Goal: Information Seeking & Learning: Find specific fact

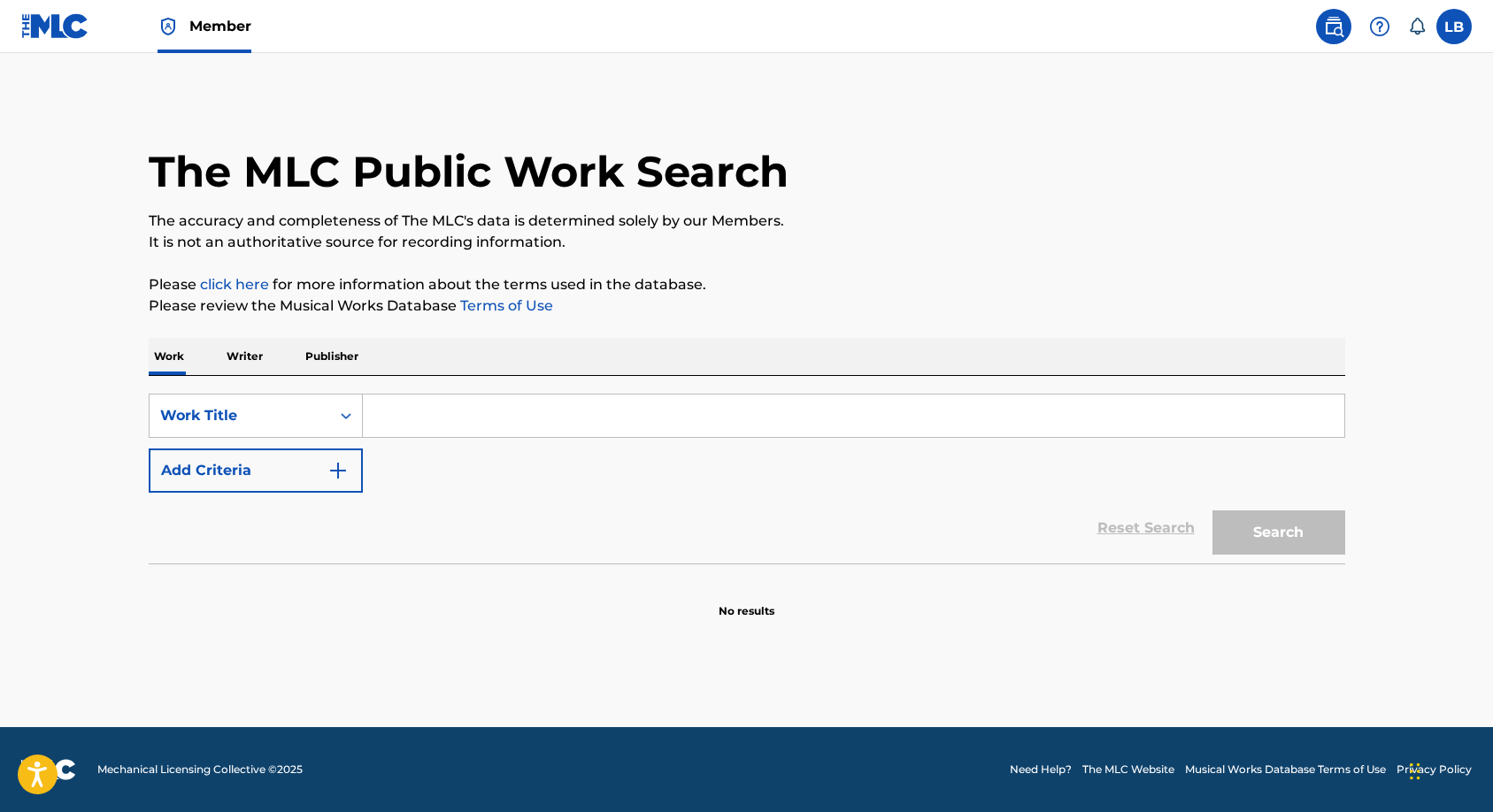
click at [456, 415] on input "Search Form" at bounding box center [853, 415] width 981 height 42
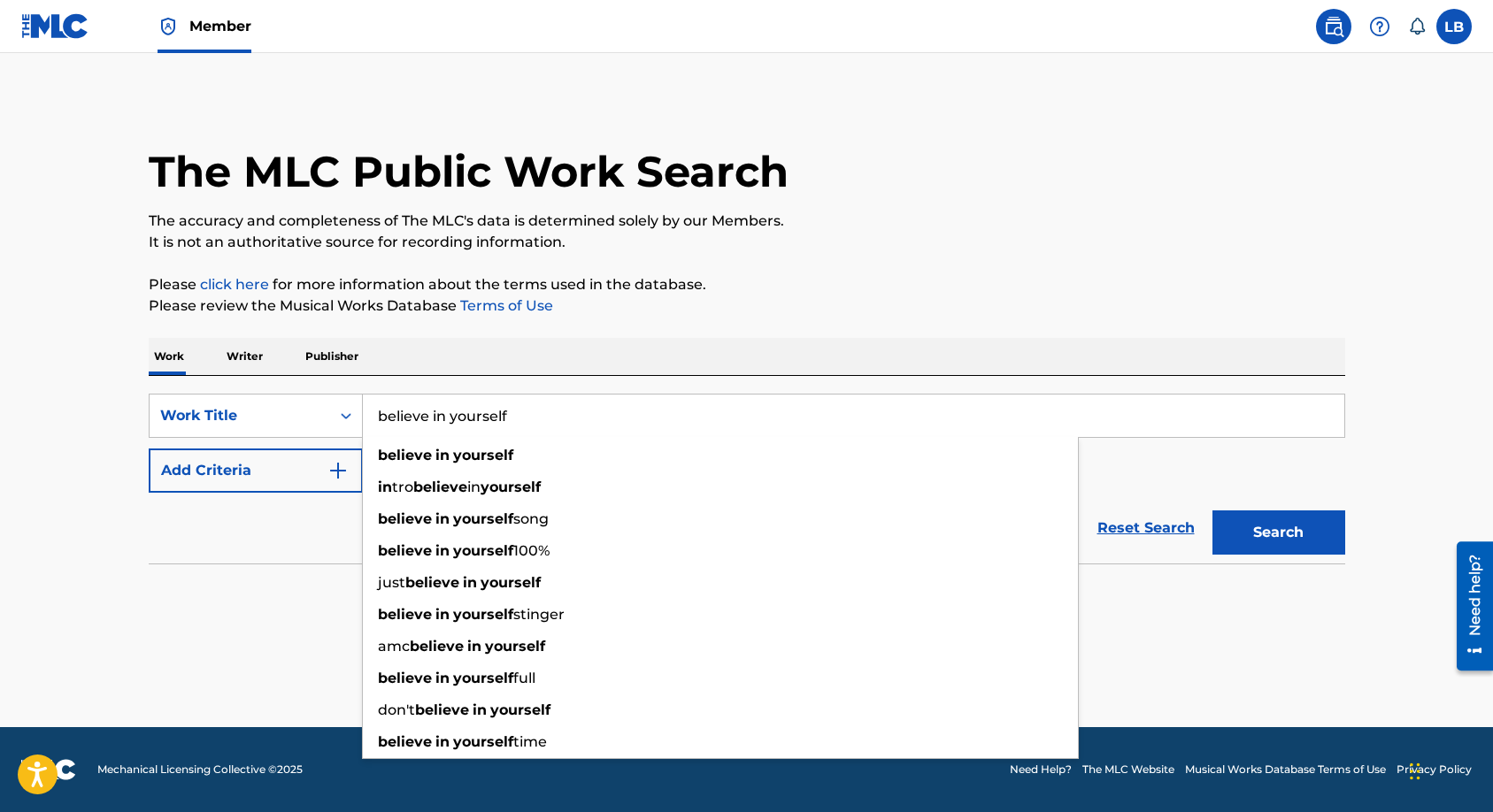
type input "believe in yourself"
click at [600, 299] on p "Please review the Musical Works Database Terms of Use" at bounding box center [746, 307] width 1197 height 22
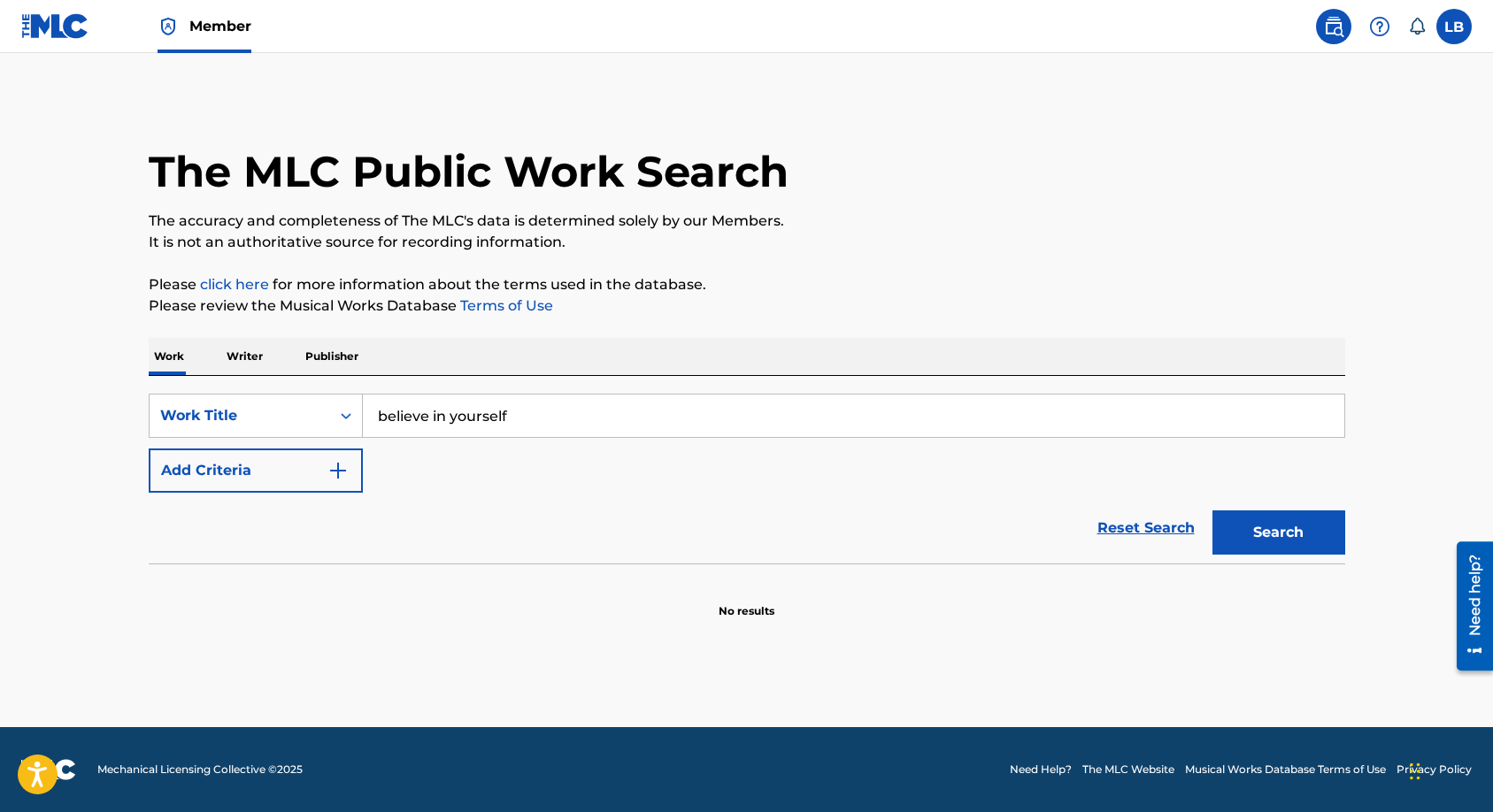
click at [337, 469] on img "Search Form" at bounding box center [338, 471] width 22 height 22
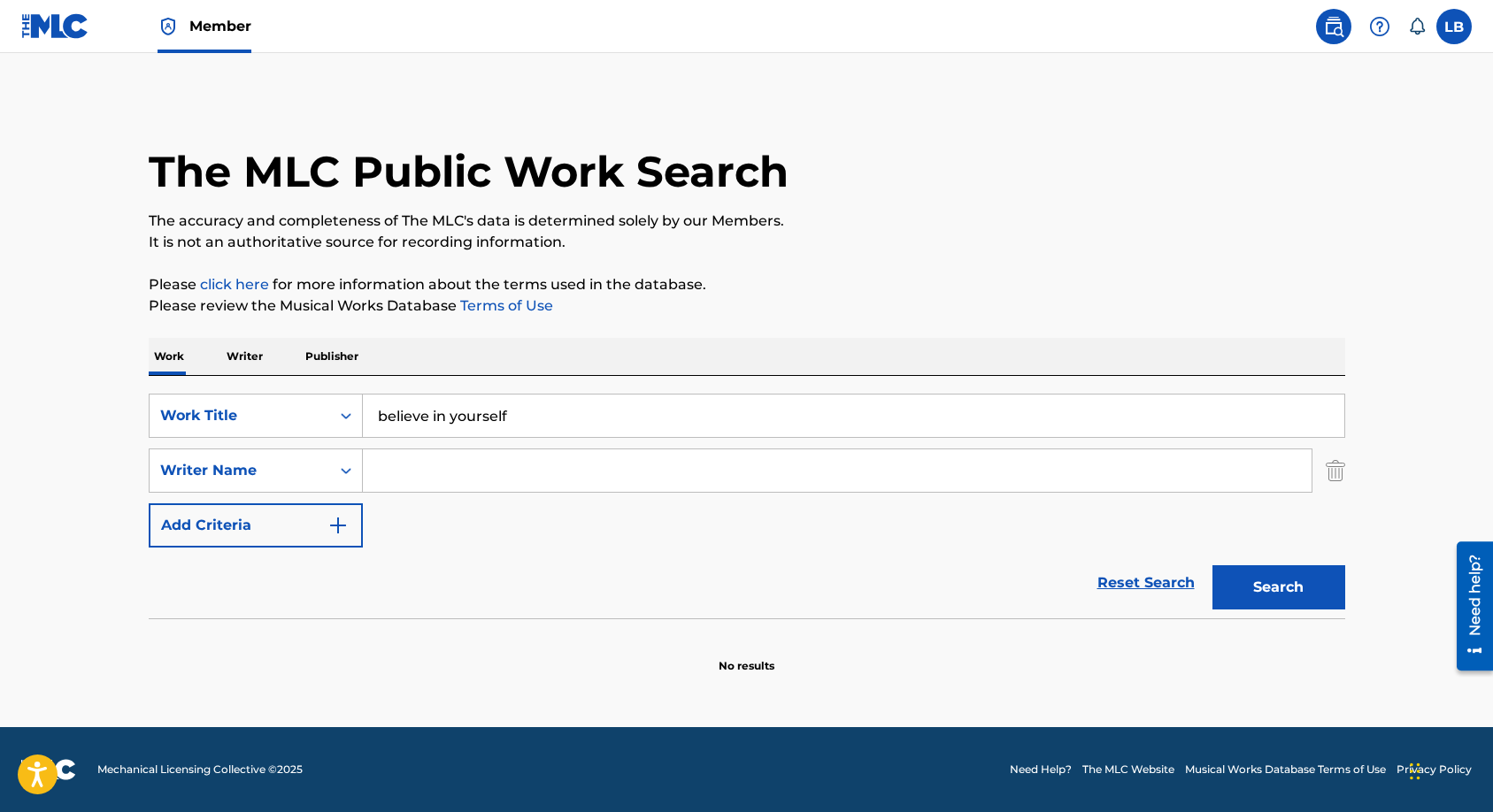
click at [389, 468] on input "Search Form" at bounding box center [836, 470] width 949 height 42
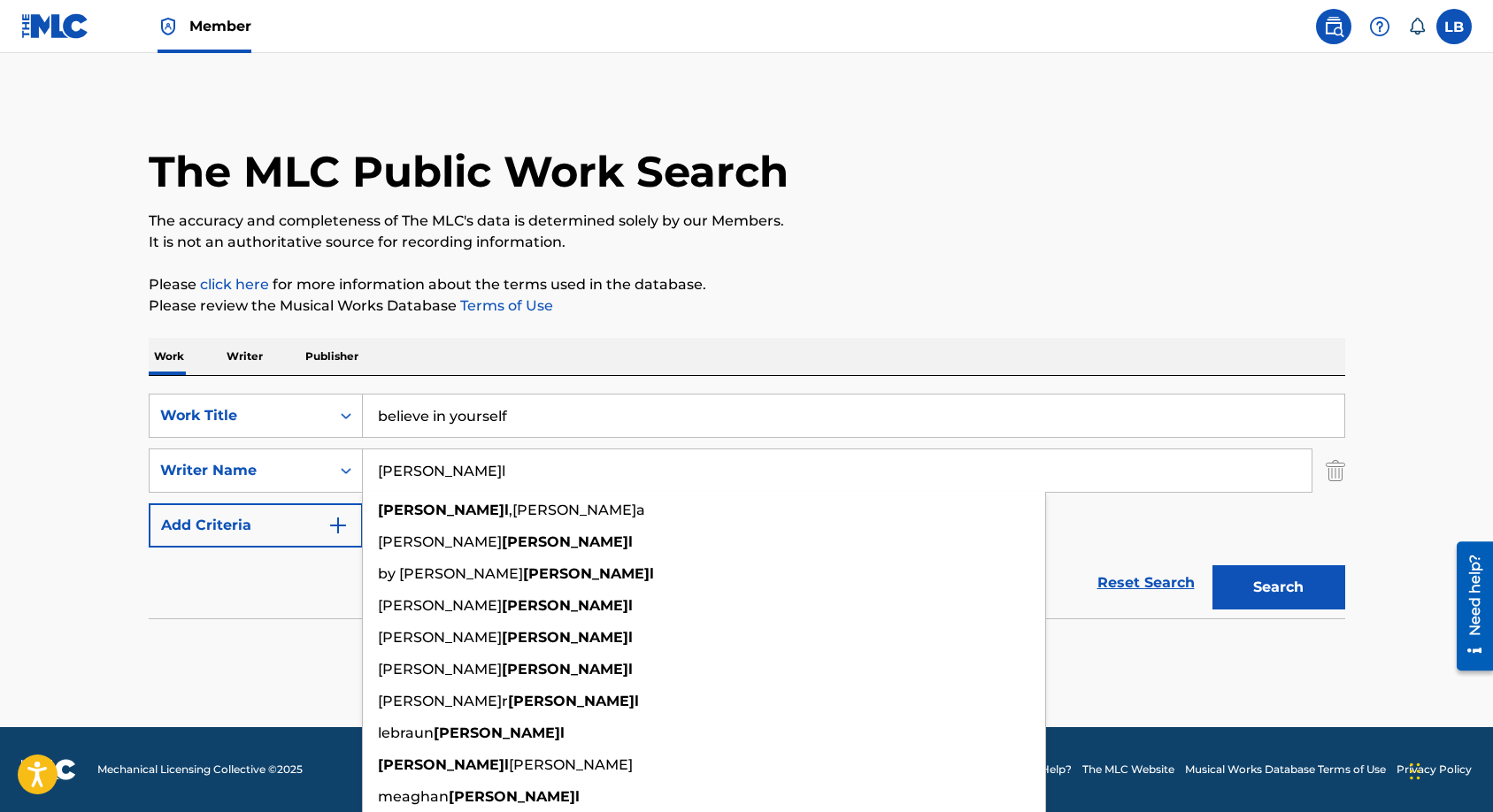
type input "[PERSON_NAME]l"
click at [765, 305] on p "Please review the Musical Works Database Terms of Use" at bounding box center [746, 307] width 1197 height 22
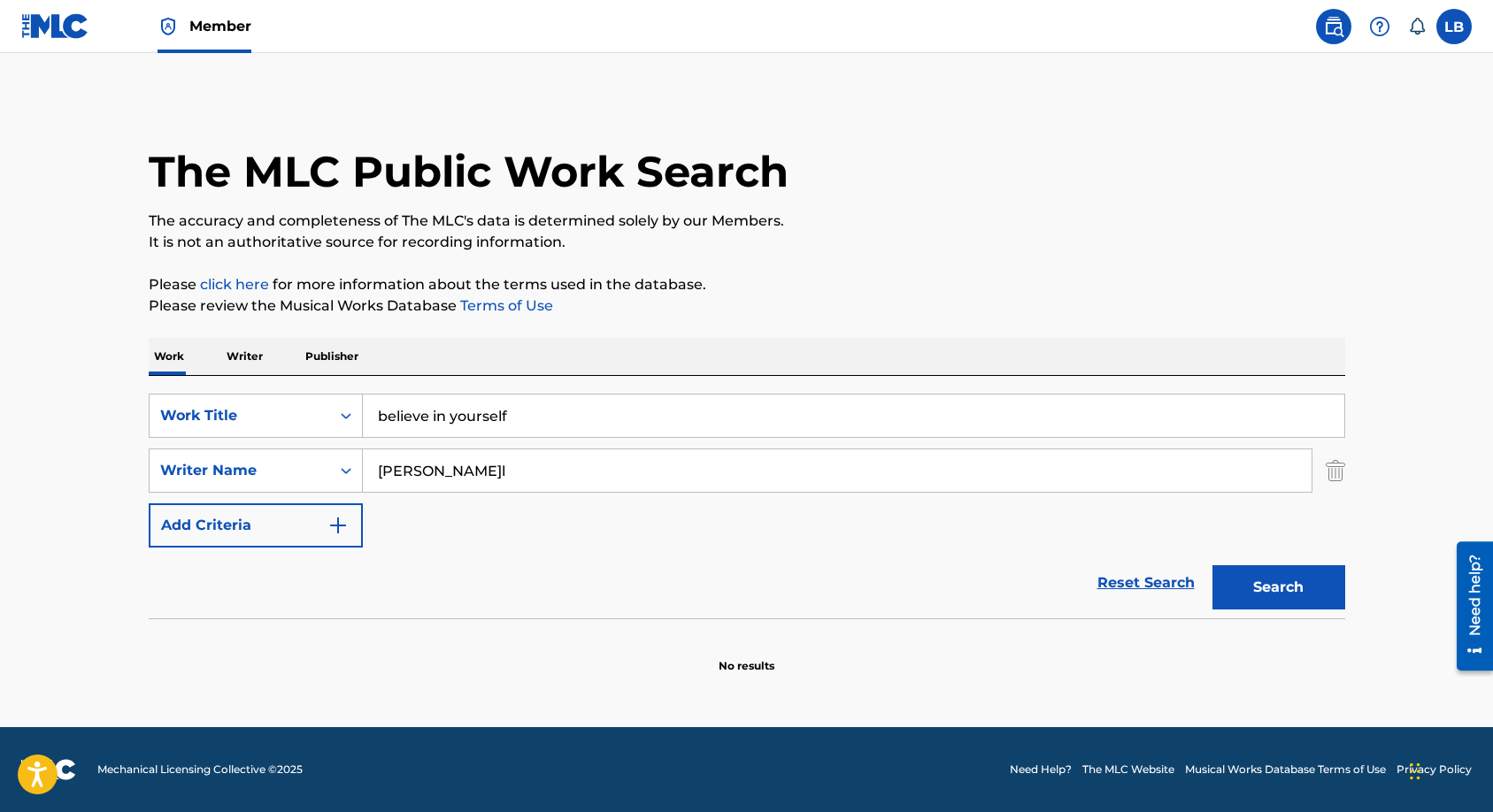
click at [1234, 595] on button "Search" at bounding box center [1279, 587] width 133 height 44
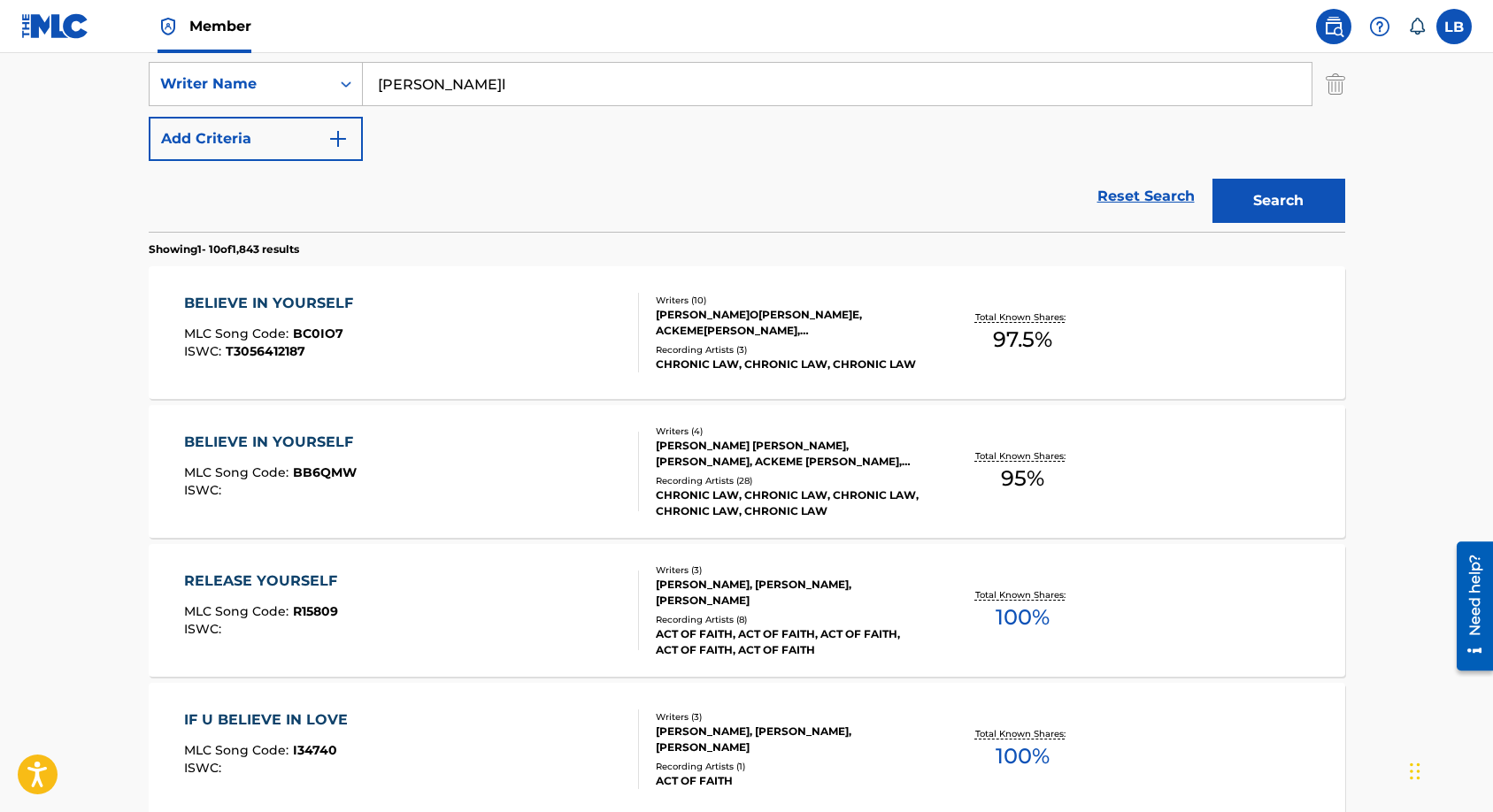
scroll to position [442, 0]
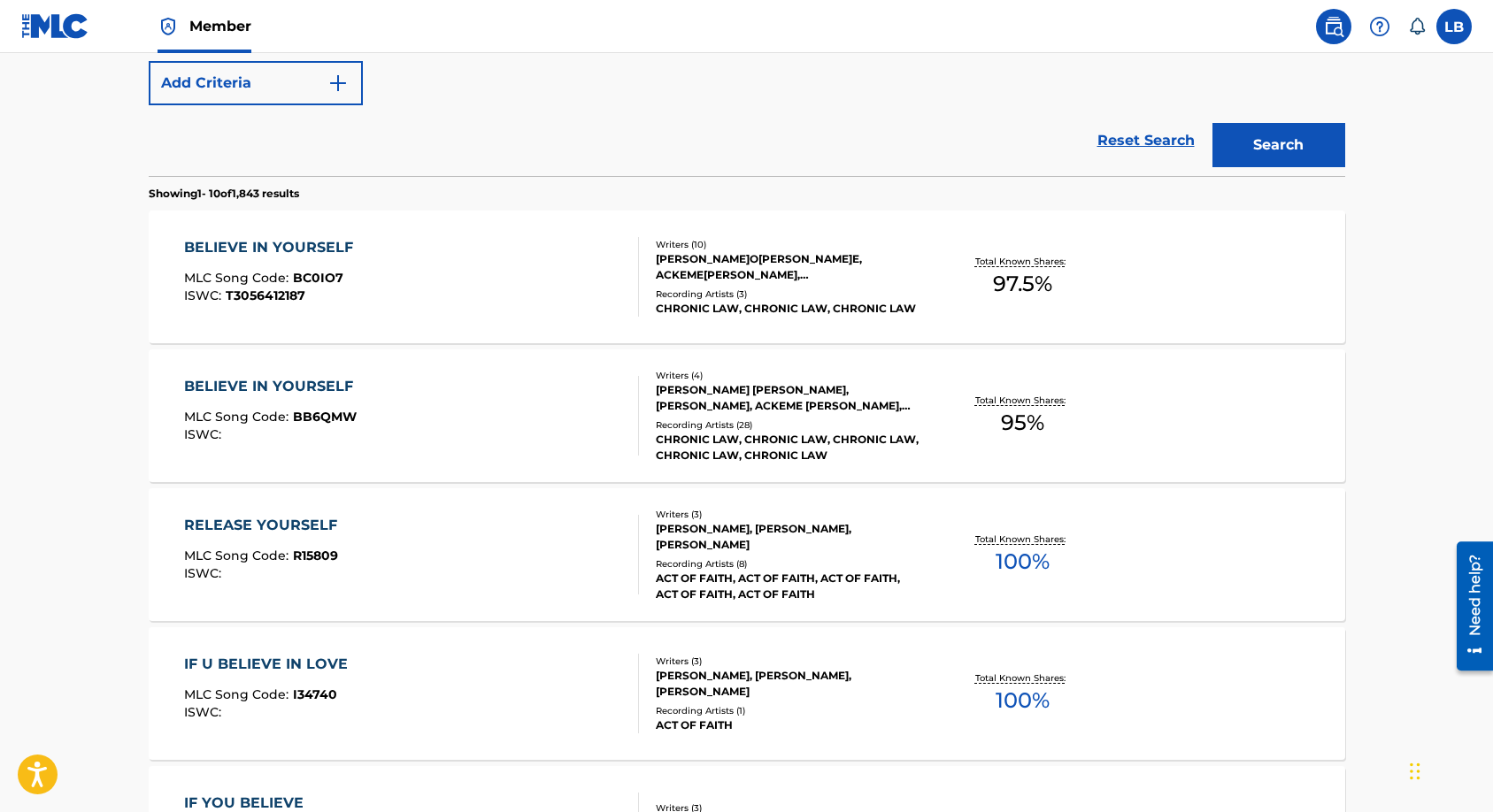
click at [755, 292] on div "Recording Artists ( 3 )" at bounding box center [789, 294] width 267 height 13
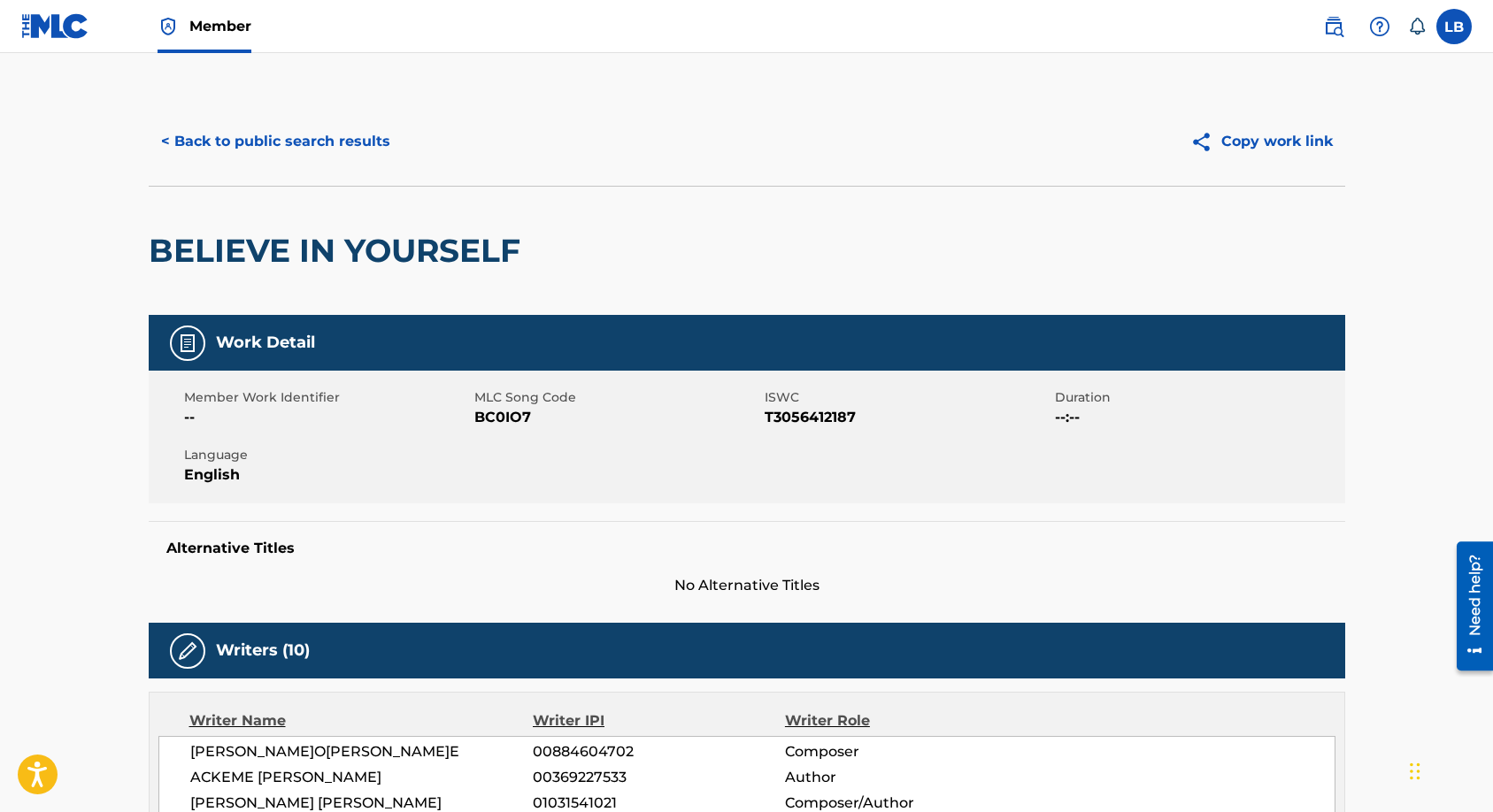
click at [289, 145] on button "< Back to public search results" at bounding box center [275, 141] width 254 height 44
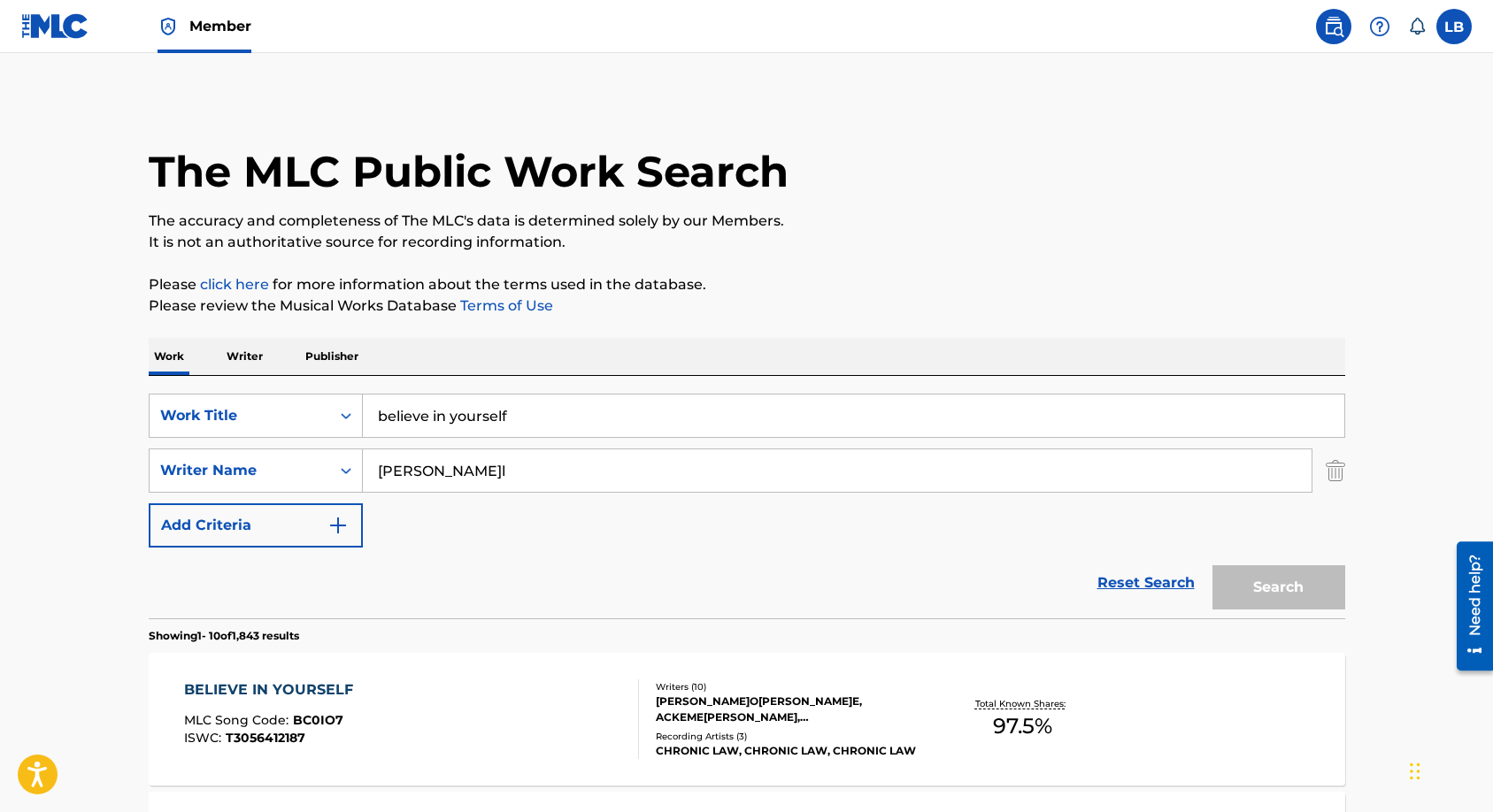
scroll to position [543, 0]
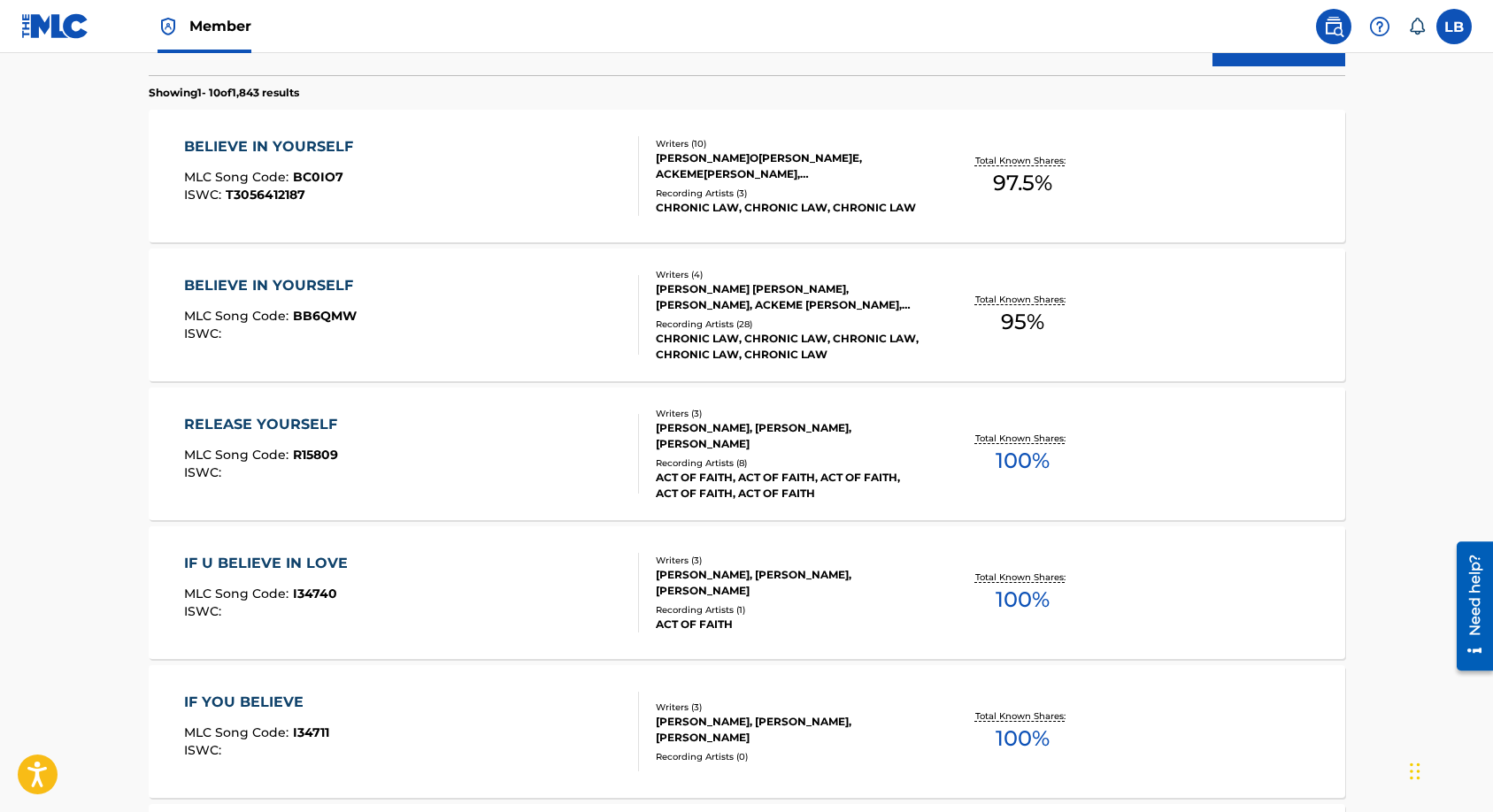
click at [701, 327] on div "Recording Artists ( 28 )" at bounding box center [789, 324] width 267 height 13
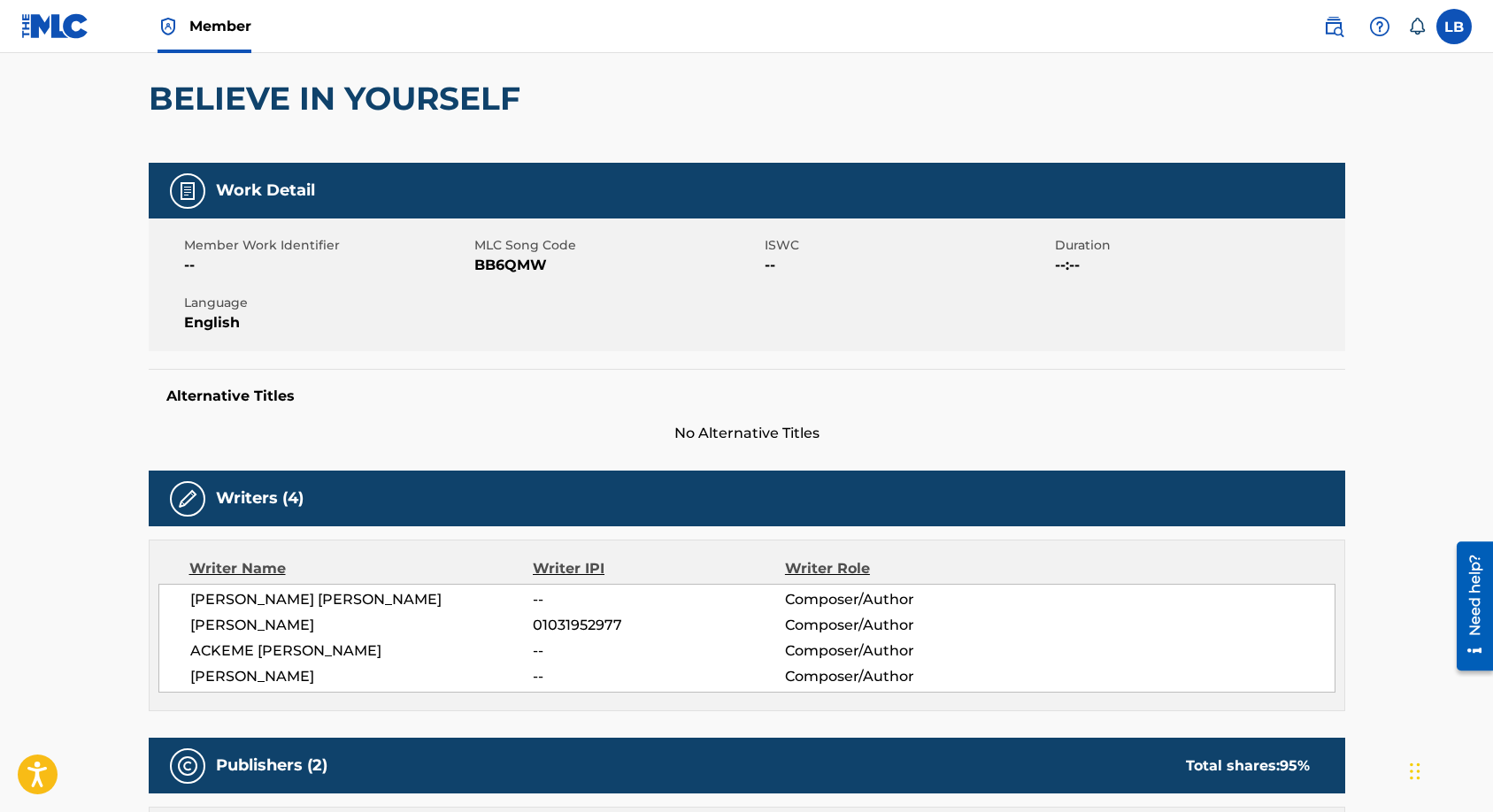
scroll to position [147, 0]
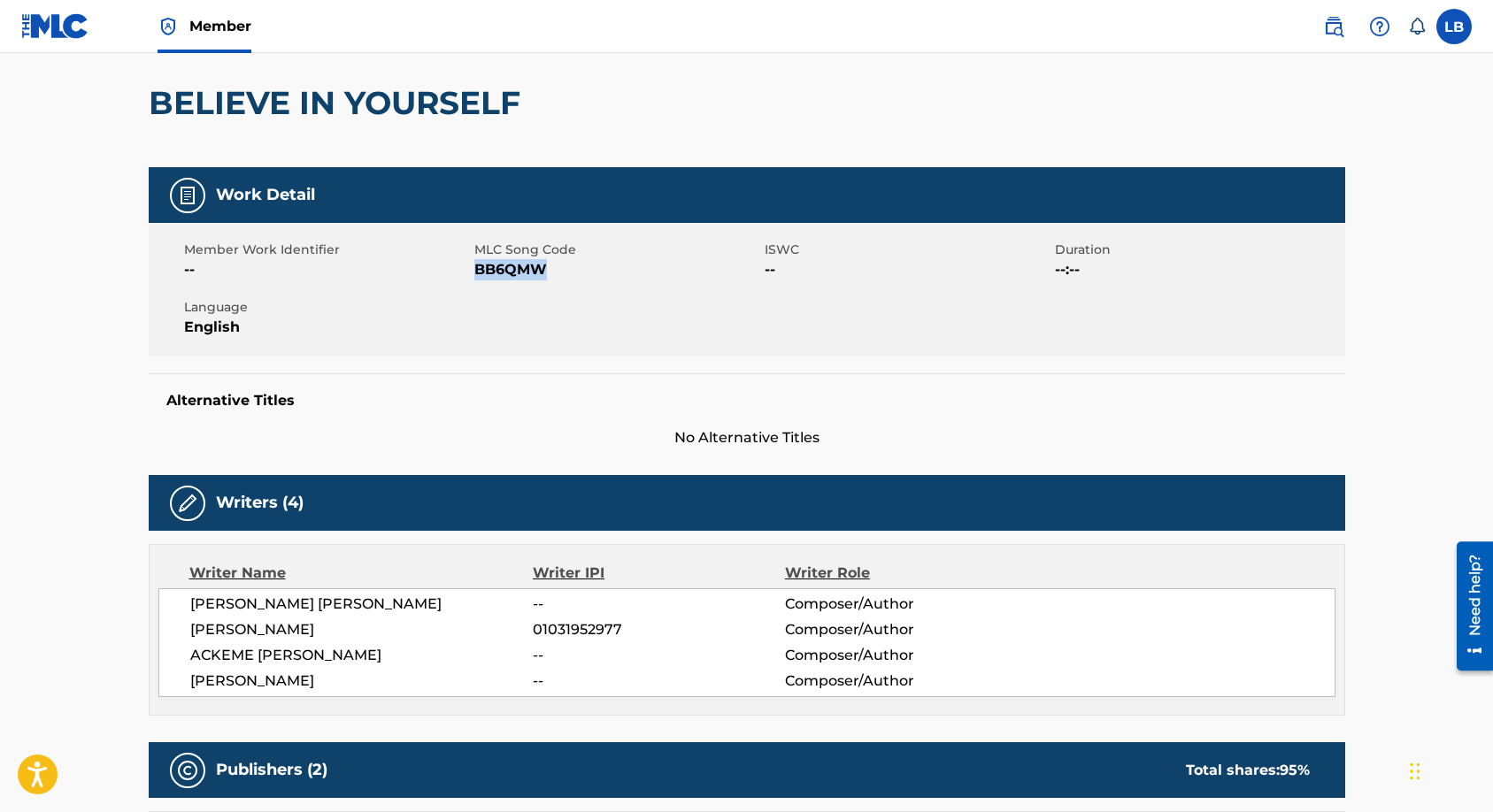
drag, startPoint x: 550, startPoint y: 277, endPoint x: 475, endPoint y: 275, distance: 75.0
click at [475, 275] on span "BB6QMW" at bounding box center [617, 270] width 286 height 22
copy span "BB6QMW"
